Goal: Task Accomplishment & Management: Manage account settings

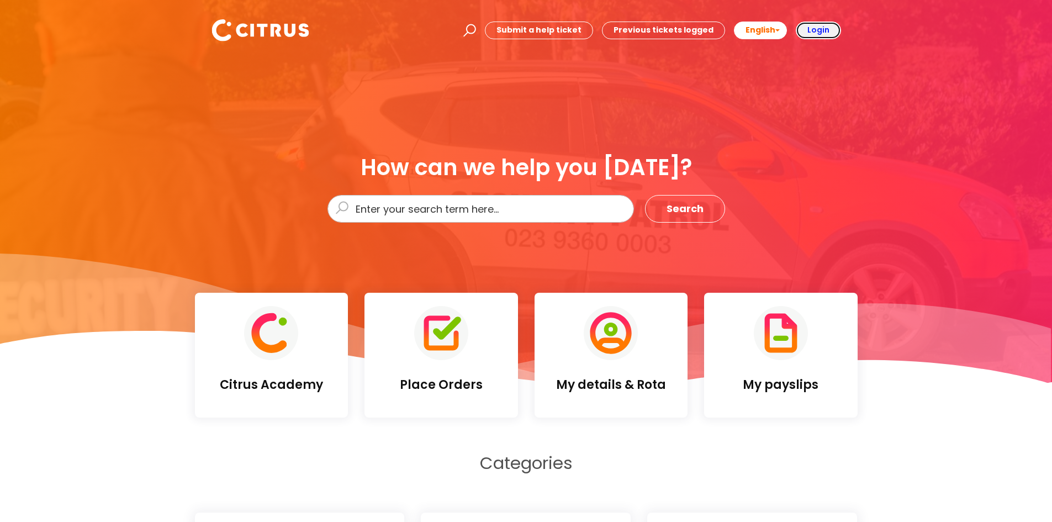
click at [815, 34] on b "Login" at bounding box center [818, 29] width 22 height 11
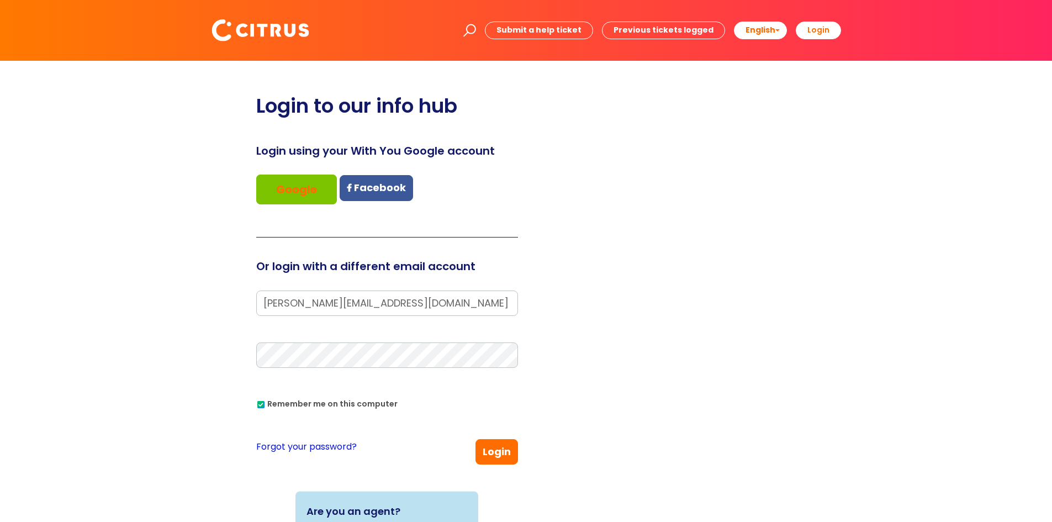
click at [301, 445] on link "Forgot your password?" at bounding box center [306, 447] width 100 height 16
